Goal: Task Accomplishment & Management: Use online tool/utility

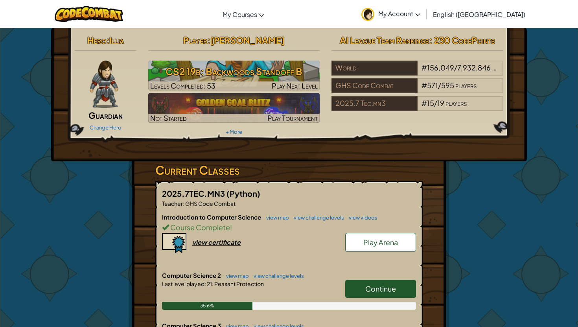
click at [362, 289] on link "Continue" at bounding box center [380, 289] width 71 height 18
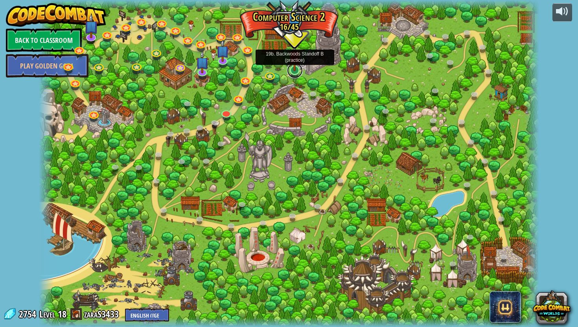
click at [291, 75] on link at bounding box center [295, 71] width 16 height 16
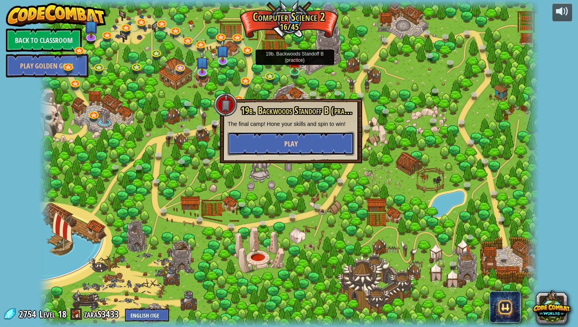
click at [295, 142] on span "Play" at bounding box center [290, 144] width 13 height 10
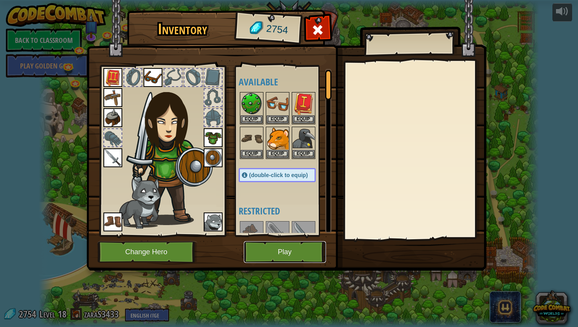
click at [282, 250] on button "Play" at bounding box center [285, 252] width 82 height 22
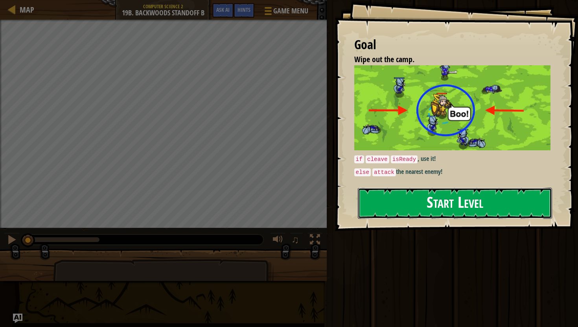
click at [445, 192] on button "Start Level" at bounding box center [455, 203] width 194 height 31
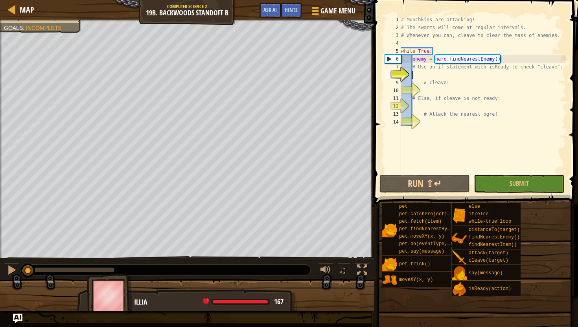
type textarea "c"
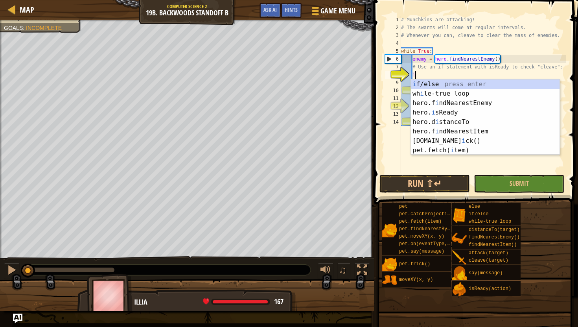
scroll to position [4, 1]
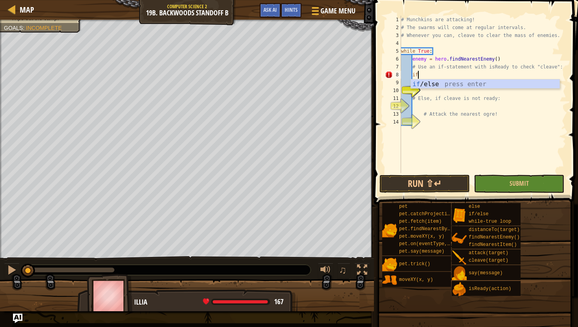
type textarea "i"
type textarea "if:"
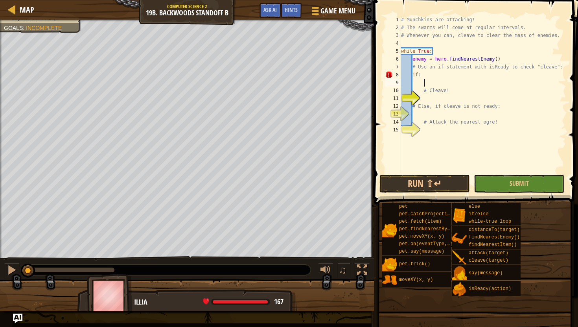
scroll to position [4, 2]
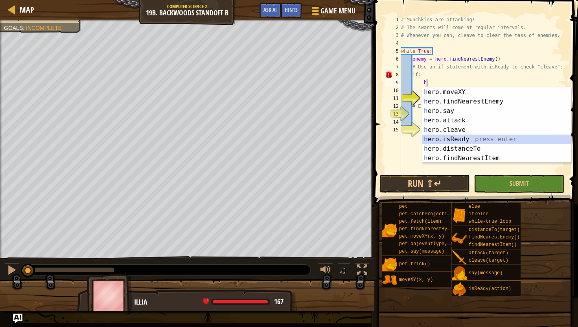
click at [448, 138] on div "h ero.moveXY press enter h ero.findNearestEnemy press enter h ero.say press ent…" at bounding box center [496, 134] width 149 height 94
type textarea "ready = hero.isReady("cleave")"
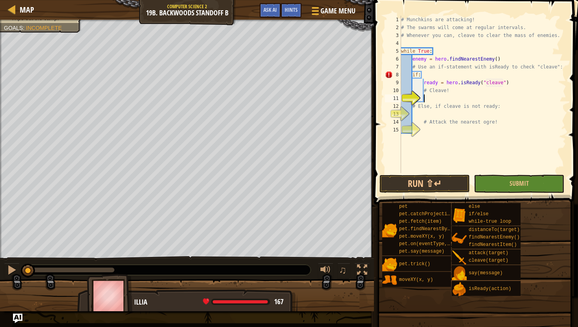
click at [450, 94] on div "# Munchkins are attacking! # The swarms will come at regular intervals. # Whene…" at bounding box center [483, 102] width 167 height 173
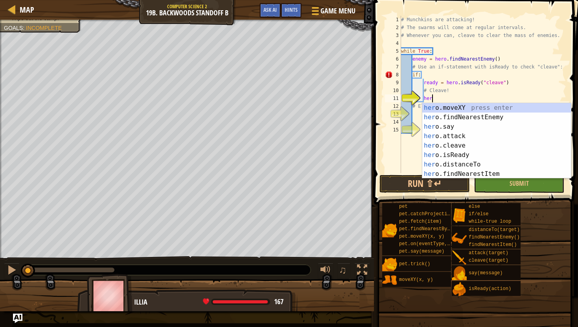
scroll to position [4, 2]
click at [455, 144] on div "hero .moveXY press enter hero .findNearestEnemy press enter hero .say press ent…" at bounding box center [496, 150] width 149 height 94
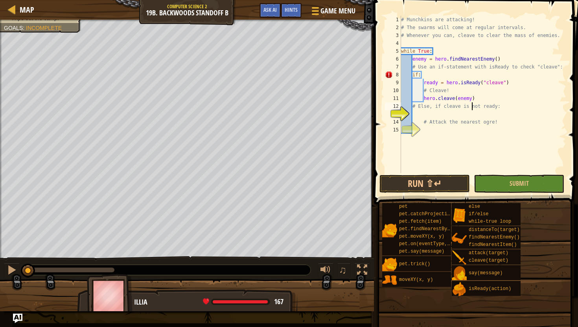
click at [472, 107] on div "# Munchkins are attacking! # The swarms will come at regular intervals. # Whene…" at bounding box center [483, 102] width 167 height 173
type textarea "# Else, if cleave is not ready:"
click at [419, 114] on div "# Munchkins are attacking! # The swarms will come at regular intervals. # Whene…" at bounding box center [483, 102] width 167 height 173
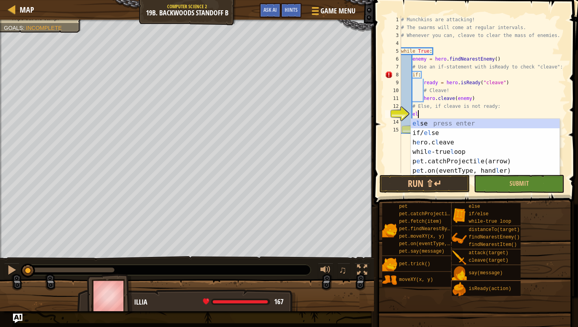
type textarea "else"
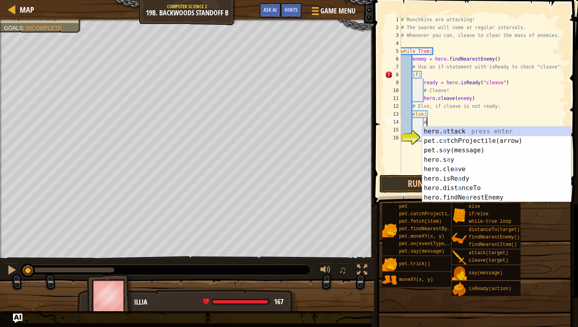
scroll to position [4, 2]
click at [443, 131] on div "hero. a ttack press enter pet.c a tchProjectile(arrow) press enter pet.s a y(me…" at bounding box center [496, 174] width 149 height 94
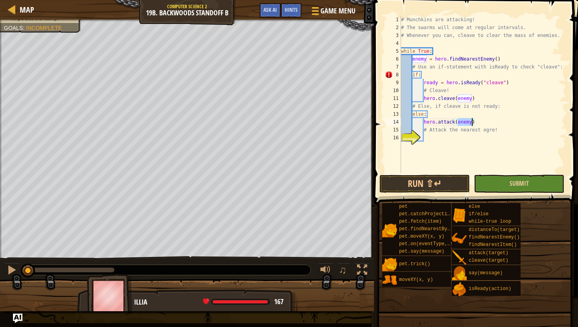
type textarea "hero.attack(enemy)"
click at [493, 179] on button "Submit" at bounding box center [519, 184] width 90 height 18
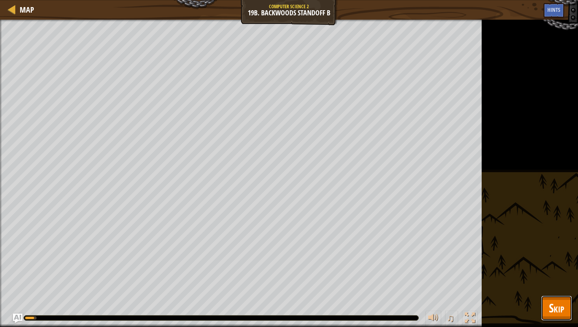
click at [550, 295] on button "Skip" at bounding box center [556, 307] width 31 height 25
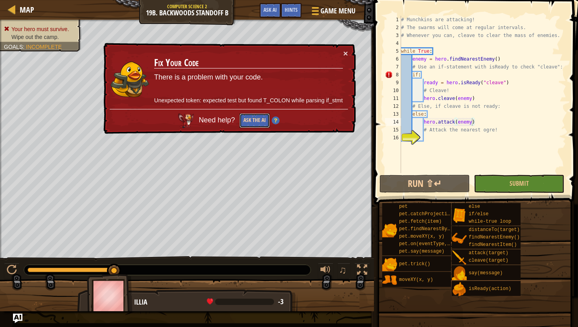
click at [250, 119] on button "Ask the AI" at bounding box center [254, 120] width 30 height 15
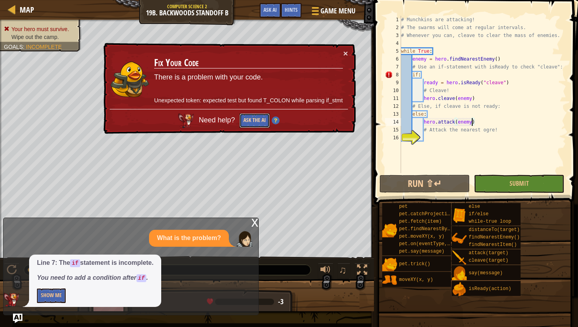
click at [252, 120] on button "Ask the AI" at bounding box center [254, 120] width 30 height 15
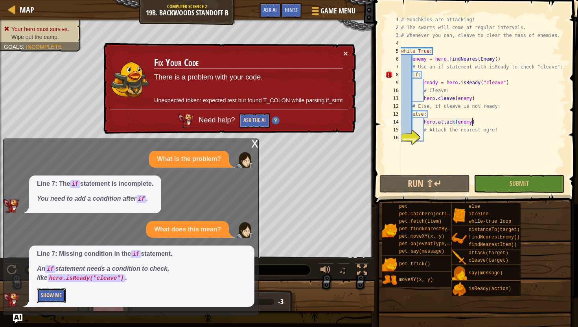
click at [58, 290] on button "Show Me" at bounding box center [51, 295] width 29 height 15
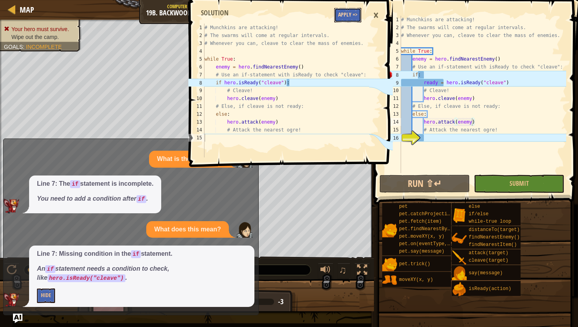
click at [346, 10] on button "Apply =>" at bounding box center [347, 15] width 27 height 15
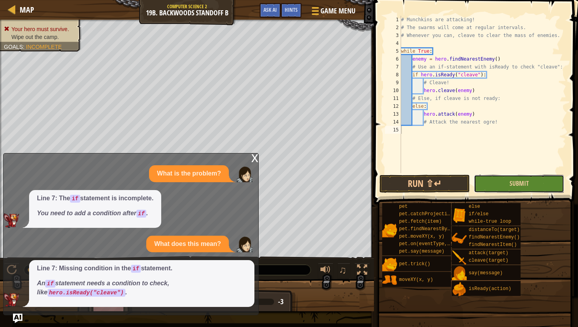
click at [536, 179] on button "Submit" at bounding box center [519, 184] width 90 height 18
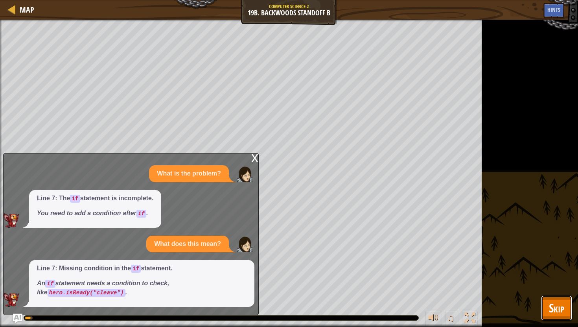
click at [556, 308] on span "Skip" at bounding box center [556, 308] width 15 height 16
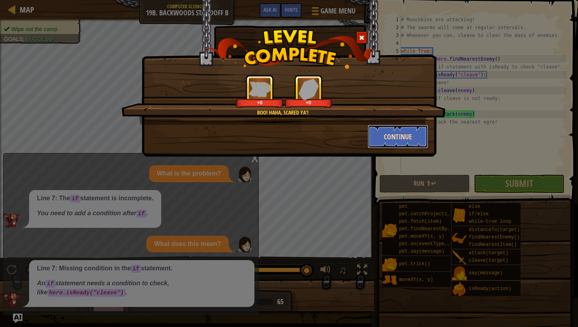
click at [406, 135] on button "Continue" at bounding box center [398, 137] width 61 height 24
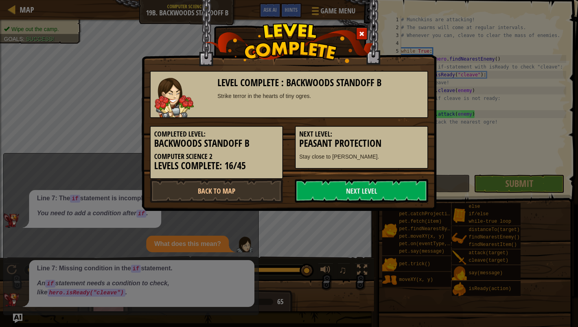
click at [451, 84] on div "Level Complete : Backwoods Standoff B Strike terror in the hearts of tiny ogres…" at bounding box center [289, 163] width 578 height 327
click at [365, 33] on div at bounding box center [362, 33] width 12 height 13
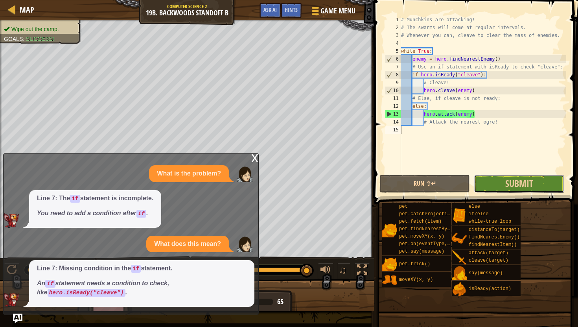
click at [496, 180] on button "Submit" at bounding box center [519, 184] width 90 height 18
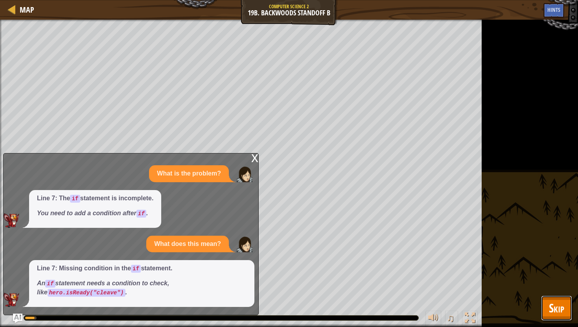
click at [561, 315] on span "Skip" at bounding box center [556, 308] width 15 height 16
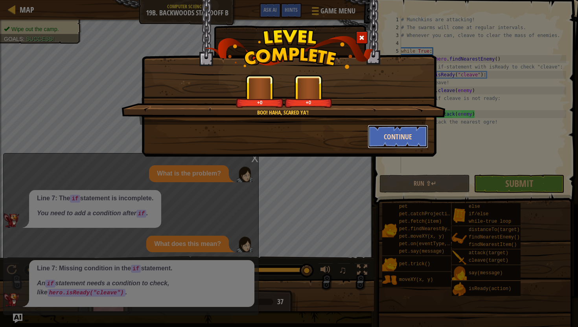
click at [387, 128] on button "Continue" at bounding box center [398, 137] width 61 height 24
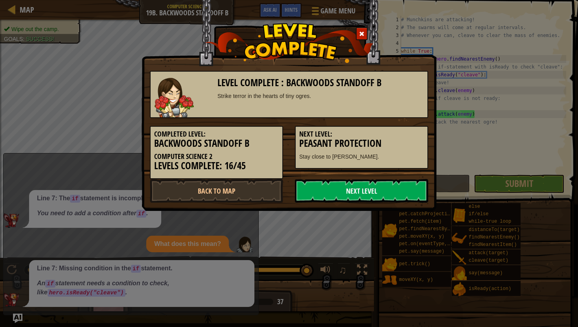
click at [357, 190] on link "Next Level" at bounding box center [361, 191] width 133 height 24
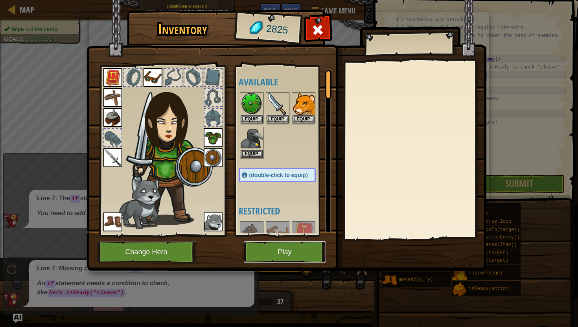
click at [282, 249] on button "Play" at bounding box center [285, 252] width 82 height 22
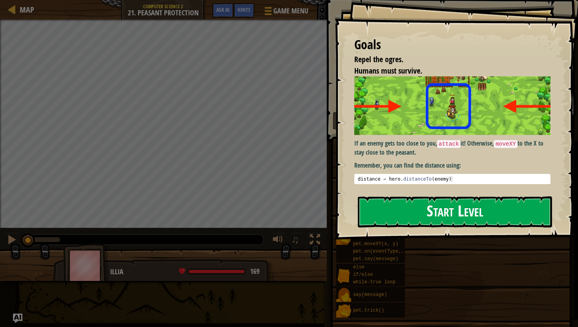
click at [394, 221] on button "Start Level" at bounding box center [455, 211] width 194 height 31
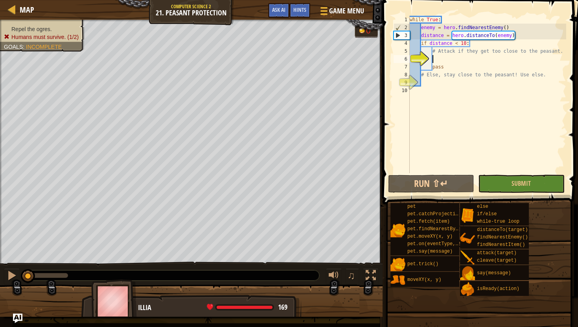
scroll to position [4, 2]
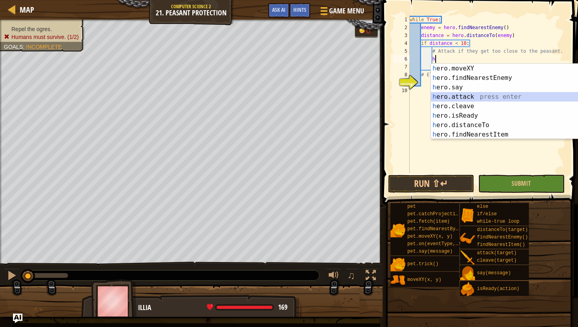
click at [497, 100] on div "h ero.moveXY press enter h ero.findNearestEnemy press enter h ero.say press ent…" at bounding box center [505, 111] width 149 height 94
type textarea "hero.attack(enemy)"
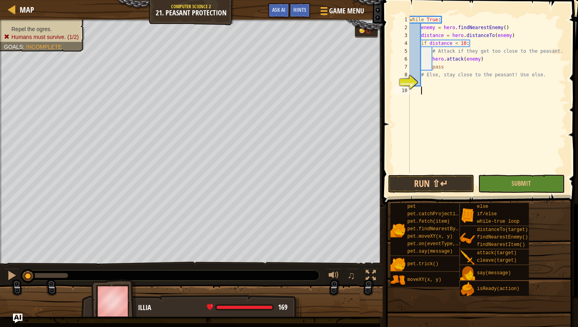
click at [468, 89] on div "while True : enemy = hero . findNearestEnemy ( ) distance = hero . distanceTo (…" at bounding box center [487, 102] width 158 height 173
click at [464, 82] on div "while True : enemy = hero . findNearestEnemy ( ) distance = hero . distanceTo (…" at bounding box center [487, 102] width 158 height 173
type textarea "e"
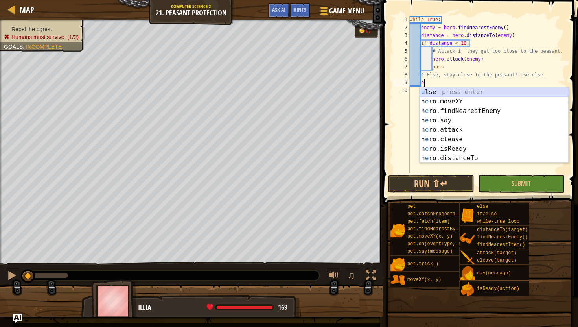
click at [466, 88] on div "e lse press enter h e ro.moveXY press enter h e ro.findNearestEnemy press enter…" at bounding box center [494, 134] width 149 height 94
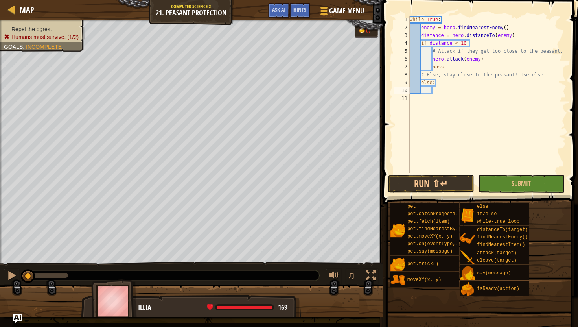
type textarea "s"
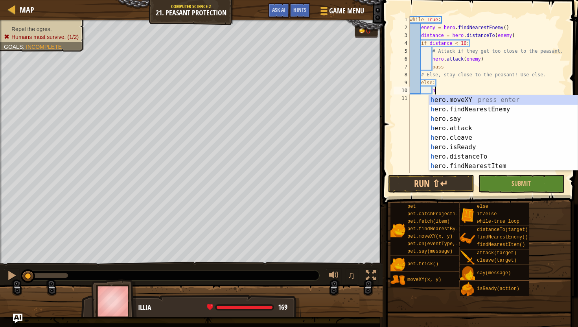
click at [470, 86] on div "while True : enemy = hero . findNearestEnemy ( ) distance = hero . distanceTo (…" at bounding box center [487, 102] width 158 height 173
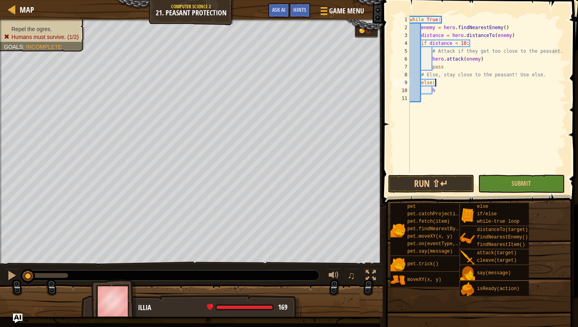
click at [463, 92] on div "while True : enemy = hero . findNearestEnemy ( ) distance = hero . distanceTo (…" at bounding box center [487, 102] width 158 height 173
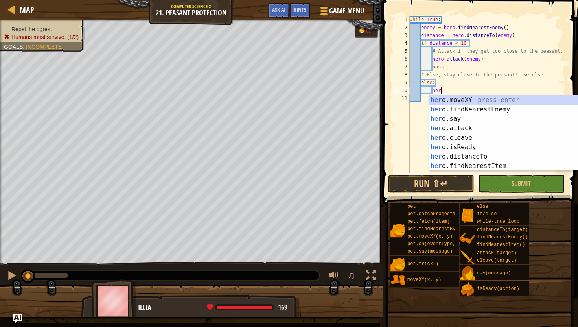
scroll to position [4, 2]
click at [480, 100] on div "her o.moveXY press enter her o.findNearestEnemy press enter her o.say press ent…" at bounding box center [503, 142] width 149 height 94
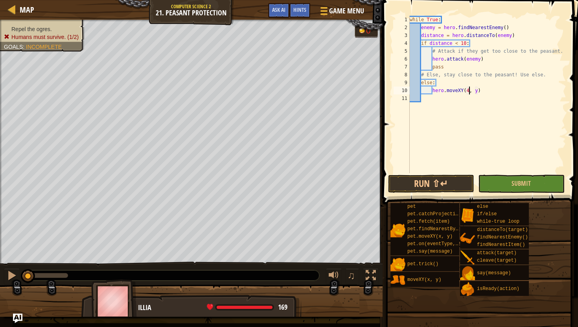
scroll to position [4, 5]
click at [478, 90] on div "while True : enemy = hero . findNearestEnemy ( ) distance = hero . distanceTo (…" at bounding box center [487, 102] width 158 height 173
type textarea "hero.moveXY(40, 37)"
click at [508, 184] on button "Submit" at bounding box center [521, 184] width 86 height 18
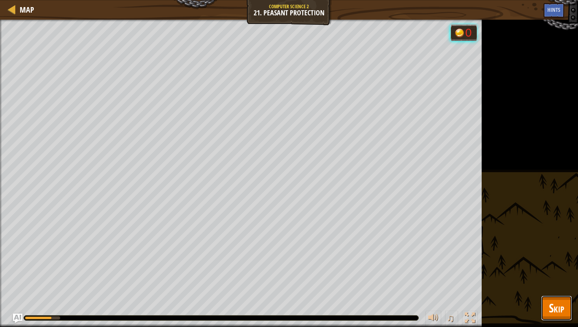
click at [556, 300] on span "Skip" at bounding box center [556, 308] width 15 height 16
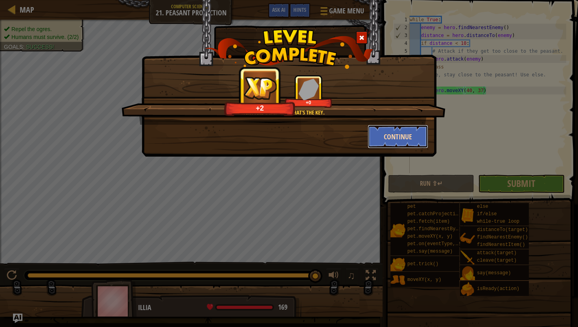
click at [403, 143] on button "Continue" at bounding box center [398, 137] width 61 height 24
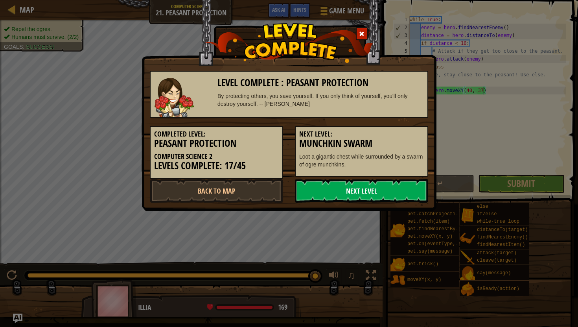
click at [378, 188] on link "Next Level" at bounding box center [361, 191] width 133 height 24
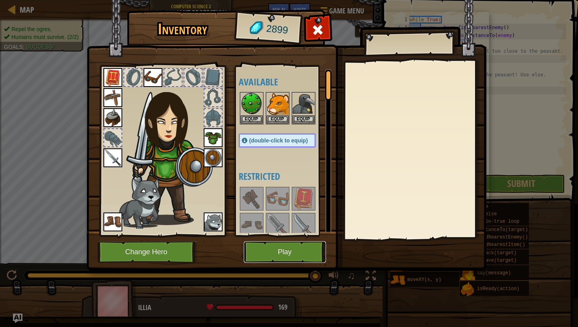
click at [302, 258] on button "Play" at bounding box center [285, 252] width 82 height 22
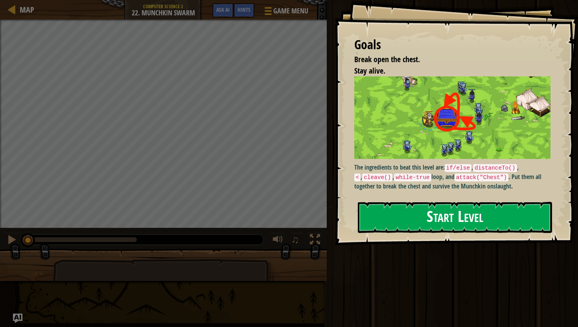
click at [465, 107] on img at bounding box center [452, 117] width 196 height 83
click at [433, 202] on button "Start Level" at bounding box center [455, 217] width 194 height 31
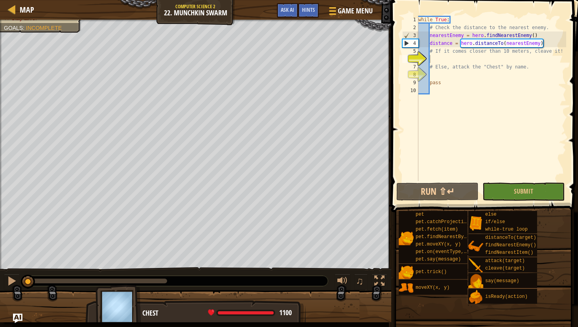
click at [466, 59] on div "while True : # Check the distance to the nearest enemy. nearestEnemy = hero . f…" at bounding box center [491, 106] width 149 height 181
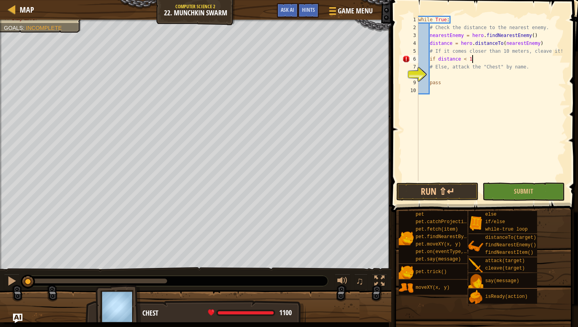
scroll to position [4, 4]
type textarea "if distance < 10:"
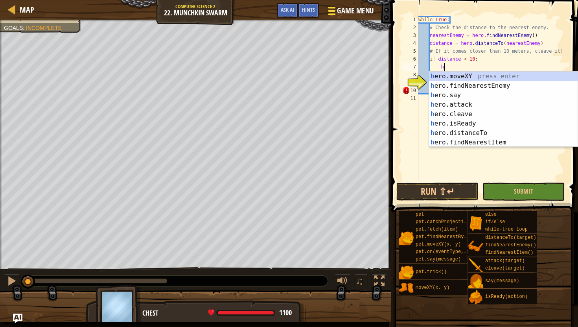
scroll to position [4, 2]
click at [443, 103] on div "her o.moveXY press enter her o.findNearestEnemy press enter her o.say press ent…" at bounding box center [503, 119] width 149 height 94
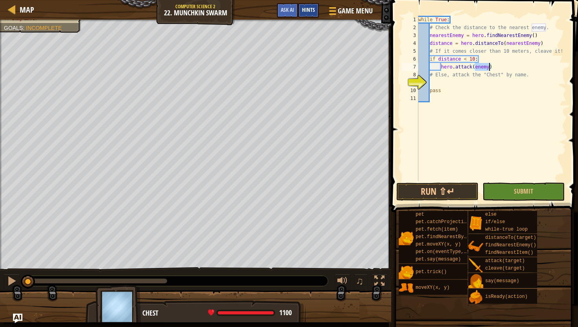
type textarea "hero.attack(enemy)"
click at [497, 63] on div "while True : # Check the distance to the nearest enemy. nearestEnemy = hero . f…" at bounding box center [491, 106] width 149 height 181
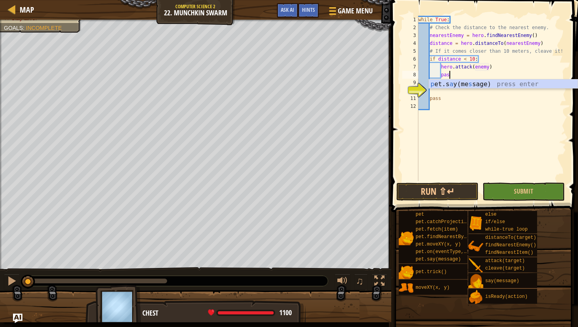
type textarea "pass"
click at [500, 108] on div "while True : # Check the distance to the nearest enemy. nearestEnemy = hero . f…" at bounding box center [491, 106] width 149 height 181
click at [433, 91] on div "while True : # Check the distance to the nearest enemy. nearestEnemy = hero . f…" at bounding box center [491, 106] width 149 height 181
type textarea "a"
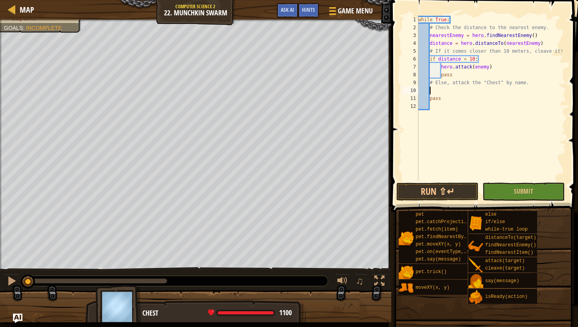
scroll to position [4, 1]
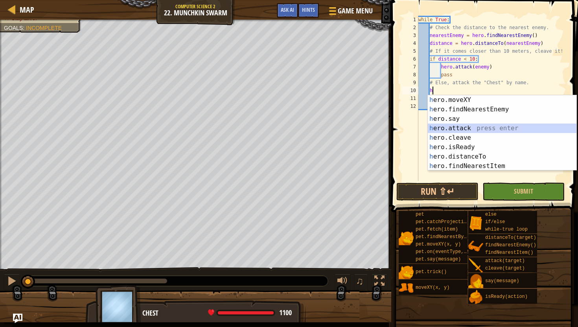
click at [464, 125] on div "h ero.moveXY press enter h ero.findNearestEnemy press enter h ero.say press ent…" at bounding box center [502, 142] width 149 height 94
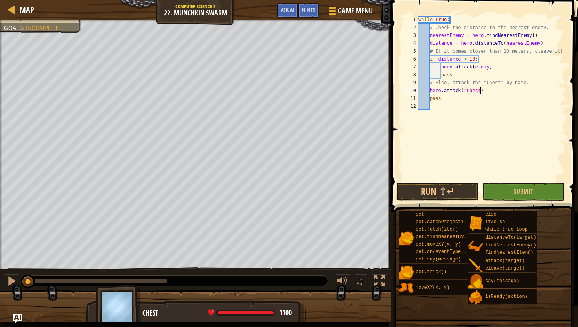
type textarea "hero.attack("Chest")"
click at [558, 112] on div "while True : # Check the distance to the nearest enemy. nearestEnemy = hero . f…" at bounding box center [491, 106] width 149 height 181
click at [536, 187] on button "Submit" at bounding box center [523, 191] width 82 height 18
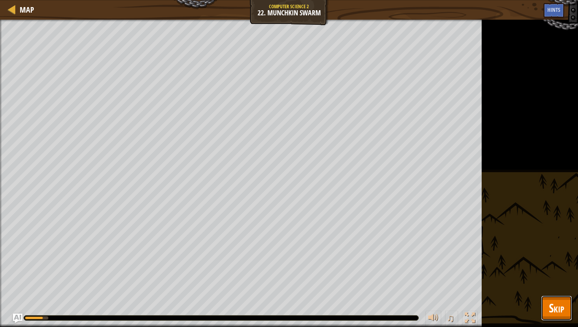
click at [560, 305] on span "Skip" at bounding box center [556, 308] width 15 height 16
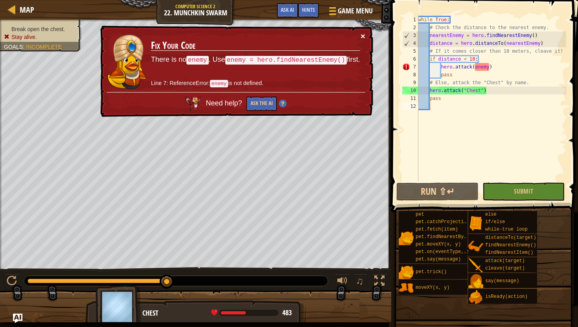
click at [361, 35] on button "×" at bounding box center [363, 36] width 5 height 8
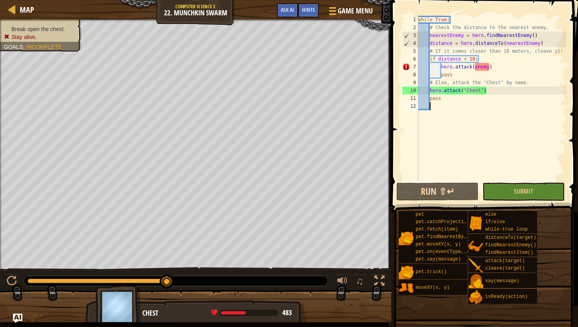
click at [551, 37] on div "while True : # Check the distance to the nearest enemy. nearestEnemy = hero . f…" at bounding box center [491, 106] width 149 height 181
type textarea "nearestEnemy = hero.findNearestEnemy()"
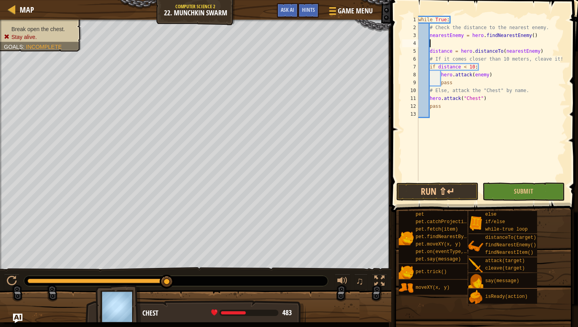
scroll to position [4, 0]
type textarea "nearestEnemy = hero.findNearestEnemy()"
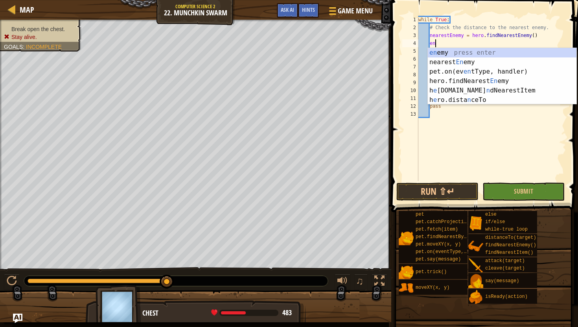
type textarea "e"
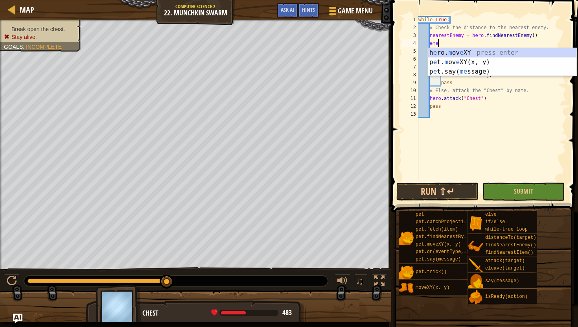
type textarea "e"
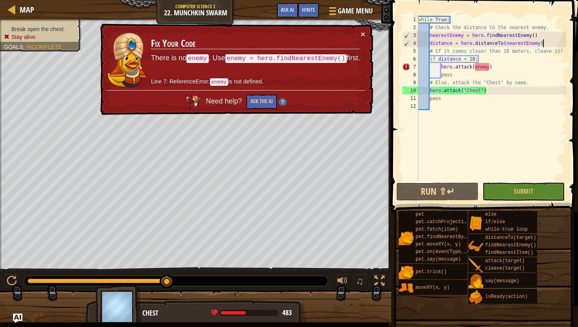
click at [543, 45] on div "while True : # Check the distance to the nearest enemy. nearestEnemy = hero . f…" at bounding box center [491, 106] width 149 height 181
type textarea "distance = hero.distanceTo(nearestEnemy)"
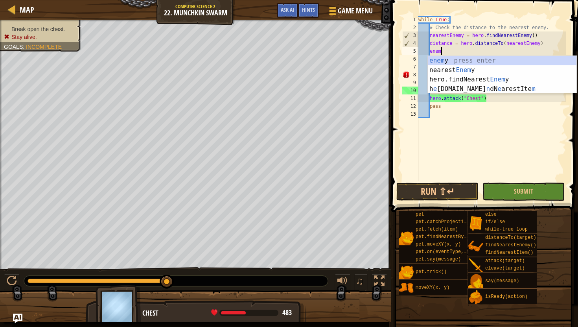
type textarea "enemy"
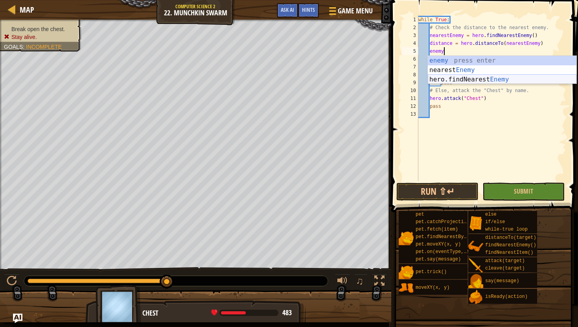
click at [545, 79] on div "enemy press enter nearest Enemy press enter hero.findNearest Enemy press enter" at bounding box center [502, 79] width 149 height 47
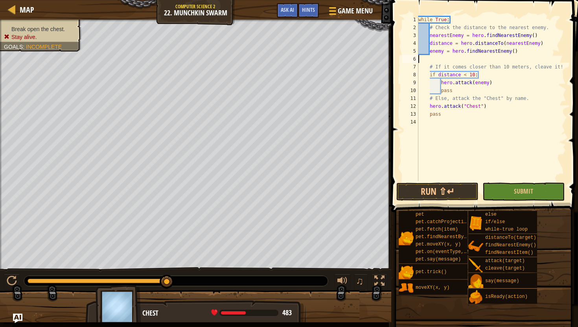
scroll to position [4, 0]
type textarea "\"
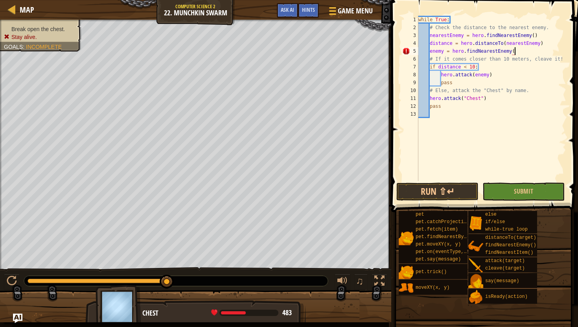
scroll to position [4, 8]
type textarea "enemy = hero.findNearestEnemy()"
click at [509, 184] on button "Submit" at bounding box center [523, 191] width 82 height 18
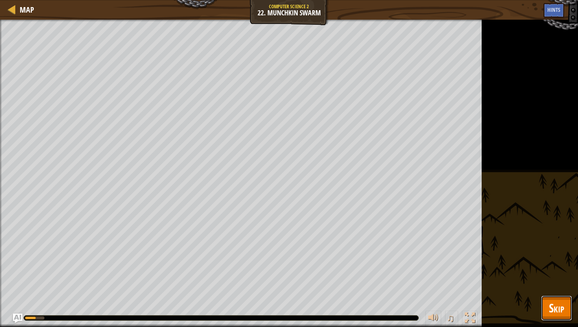
click at [563, 318] on button "Skip" at bounding box center [556, 307] width 31 height 25
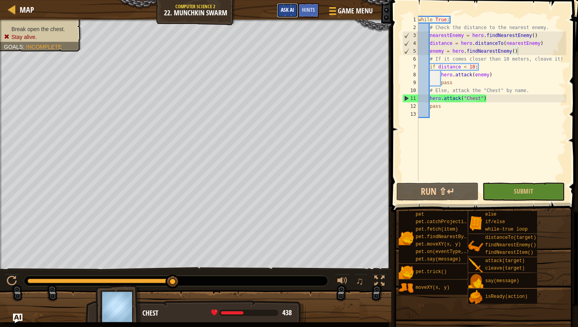
click at [283, 12] on span "Ask AI" at bounding box center [287, 9] width 13 height 7
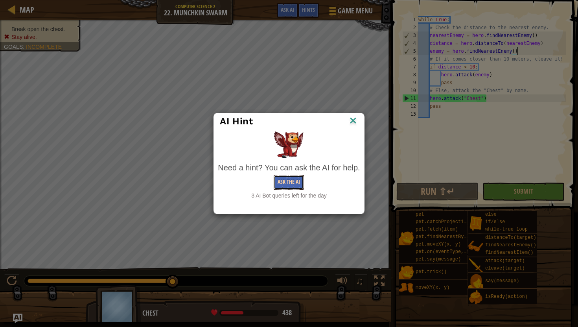
click at [288, 179] on button "Ask the AI" at bounding box center [289, 182] width 30 height 15
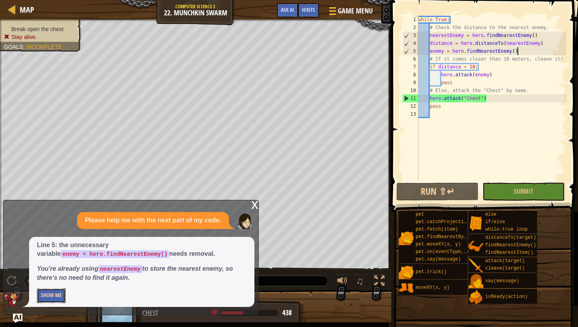
click at [52, 292] on button "Show Me" at bounding box center [51, 295] width 29 height 15
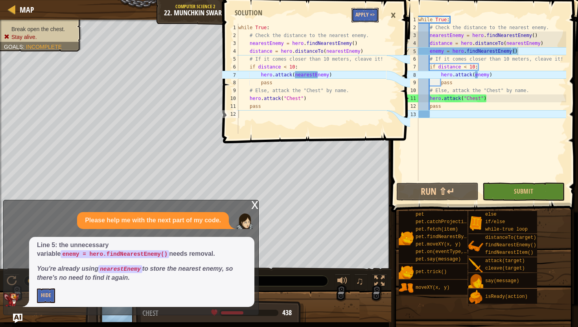
click at [366, 16] on button "Apply =>" at bounding box center [365, 15] width 27 height 15
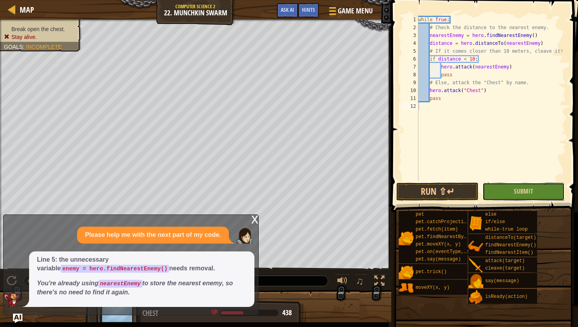
click at [537, 186] on button "Submit" at bounding box center [523, 191] width 82 height 18
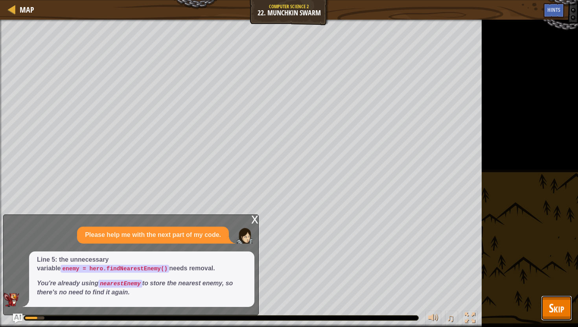
click at [547, 309] on button "Skip" at bounding box center [556, 307] width 31 height 25
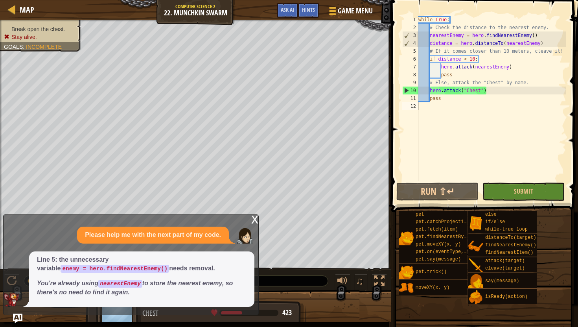
click at [251, 223] on div "x" at bounding box center [254, 219] width 7 height 8
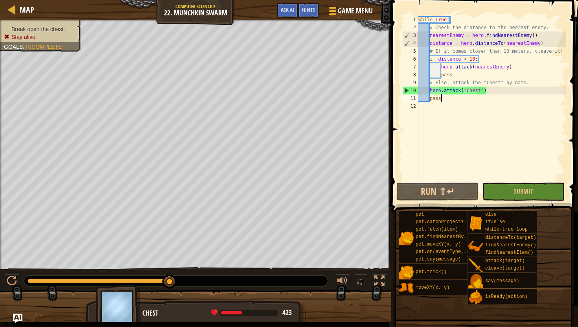
click at [458, 102] on div "while True : # Check the distance to the nearest enemy. nearestEnemy = hero . f…" at bounding box center [491, 106] width 149 height 181
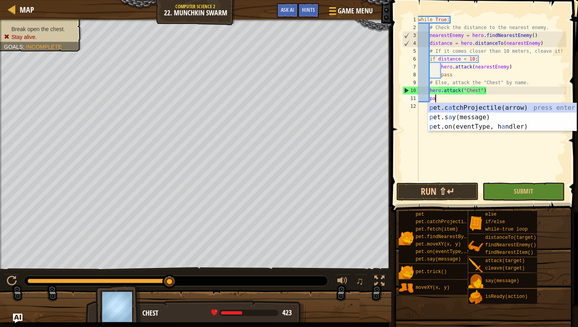
type textarea "p"
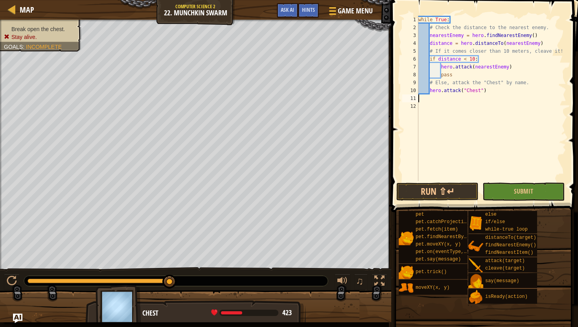
type textarea "hero.attack("Chest")"
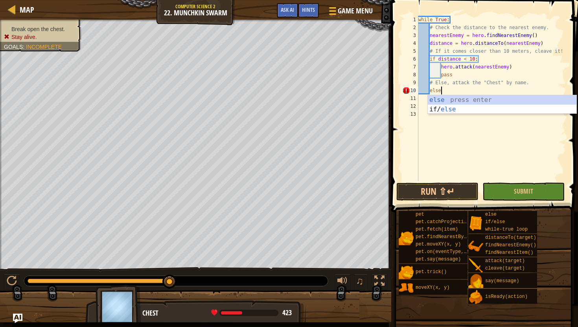
scroll to position [4, 2]
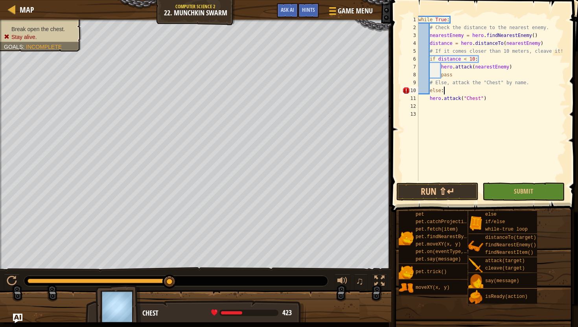
type textarea "hero.attack("Chest")"
click at [447, 188] on button "Run ⇧↵" at bounding box center [437, 191] width 82 height 18
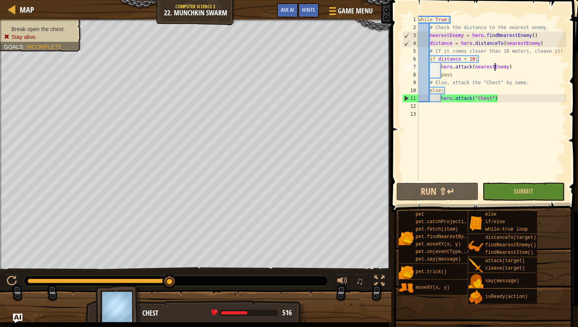
click at [494, 66] on div "while True : # Check the distance to the nearest enemy. nearestEnemy = hero . f…" at bounding box center [491, 106] width 149 height 181
click at [468, 66] on div "while True : # Check the distance to the nearest enemy. nearestEnemy = hero . f…" at bounding box center [491, 106] width 149 height 181
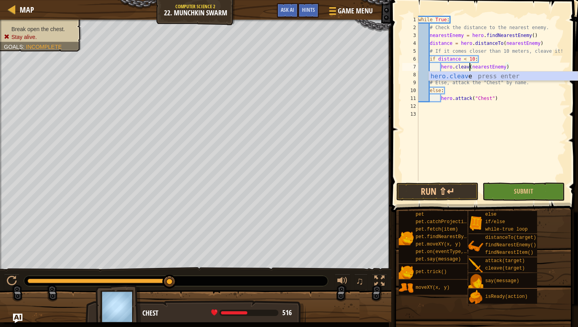
scroll to position [4, 4]
type textarea "hero.cleave(nearestEnemy)"
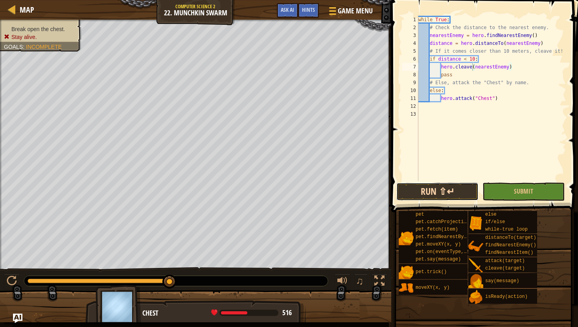
click at [447, 196] on button "Run ⇧↵" at bounding box center [437, 191] width 82 height 18
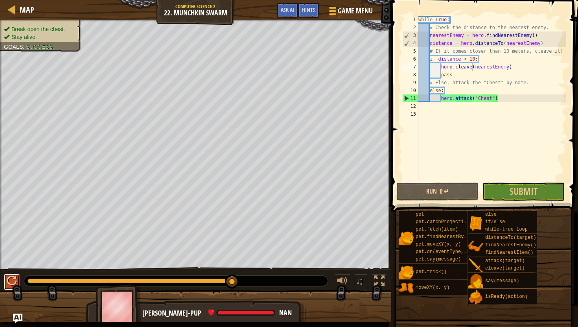
click at [13, 280] on div at bounding box center [12, 281] width 10 height 10
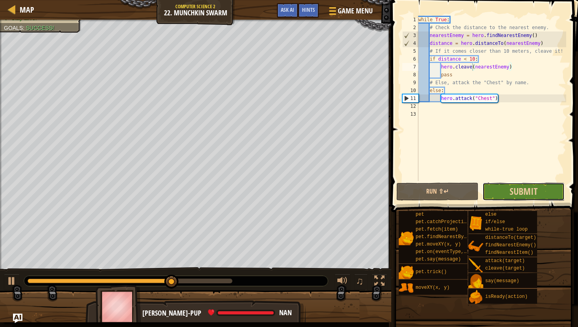
click at [501, 188] on button "Submit" at bounding box center [523, 191] width 82 height 18
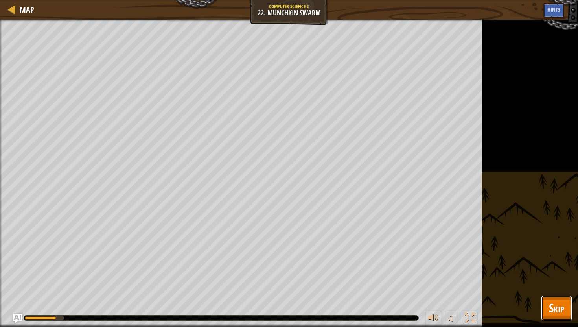
click at [565, 300] on button "Skip" at bounding box center [556, 307] width 31 height 25
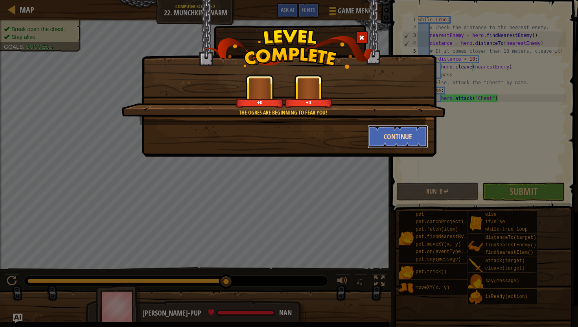
click at [390, 131] on button "Continue" at bounding box center [398, 137] width 61 height 24
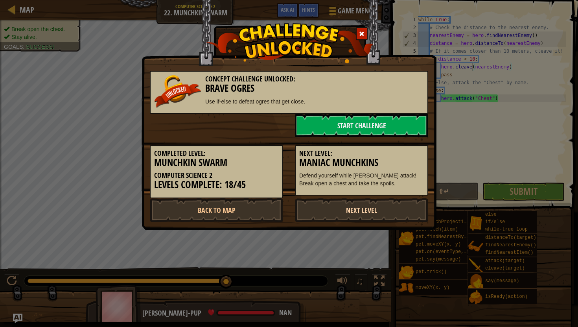
click at [372, 215] on link "Next Level" at bounding box center [361, 210] width 133 height 24
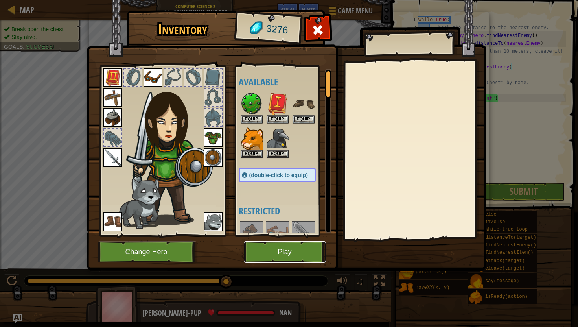
click at [271, 246] on button "Play" at bounding box center [285, 252] width 82 height 22
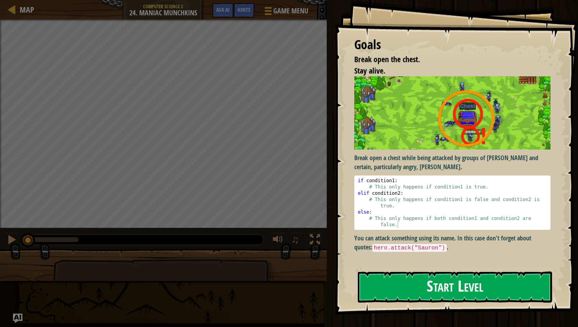
click at [397, 289] on button "Start Level" at bounding box center [455, 286] width 194 height 31
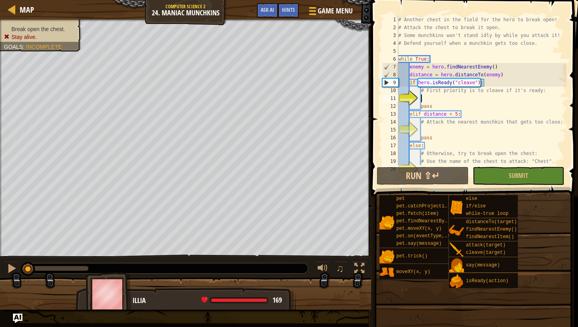
scroll to position [31, 0]
